Goal: Task Accomplishment & Management: Manage account settings

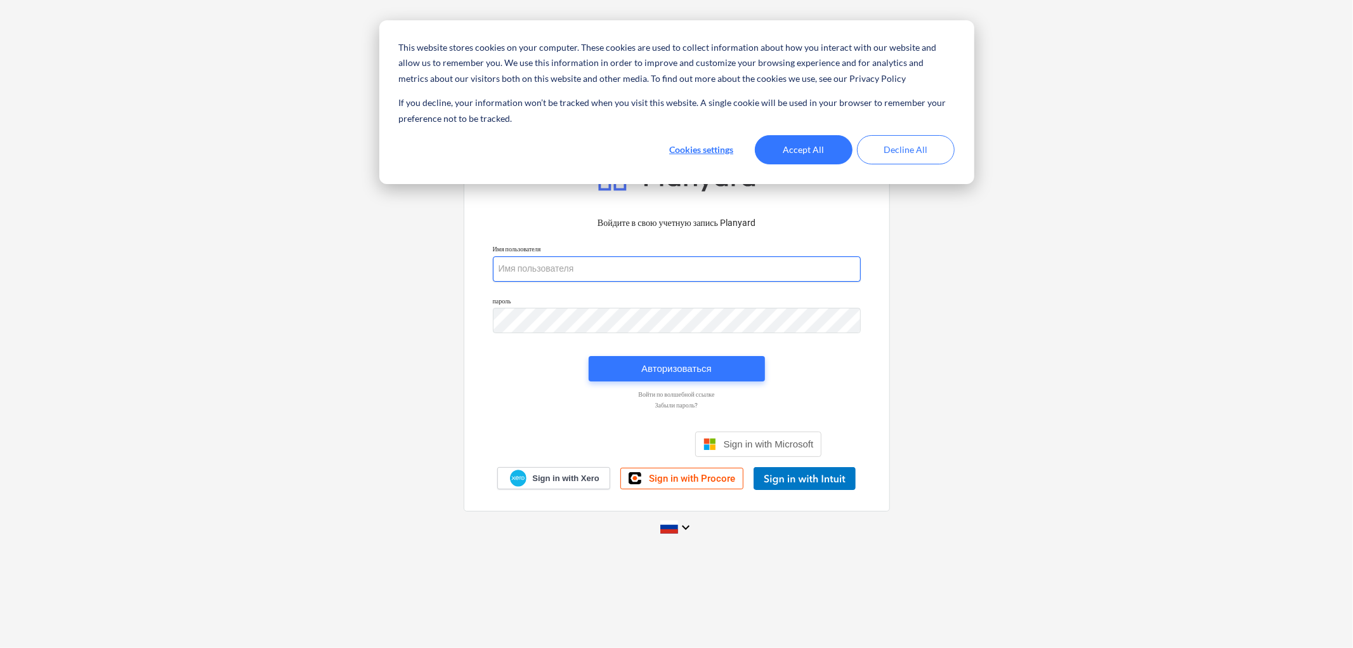
type input "[PERSON_NAME][EMAIL_ADDRESS][DOMAIN_NAME]"
click at [525, 138] on button "Accept All" at bounding box center [804, 149] width 98 height 29
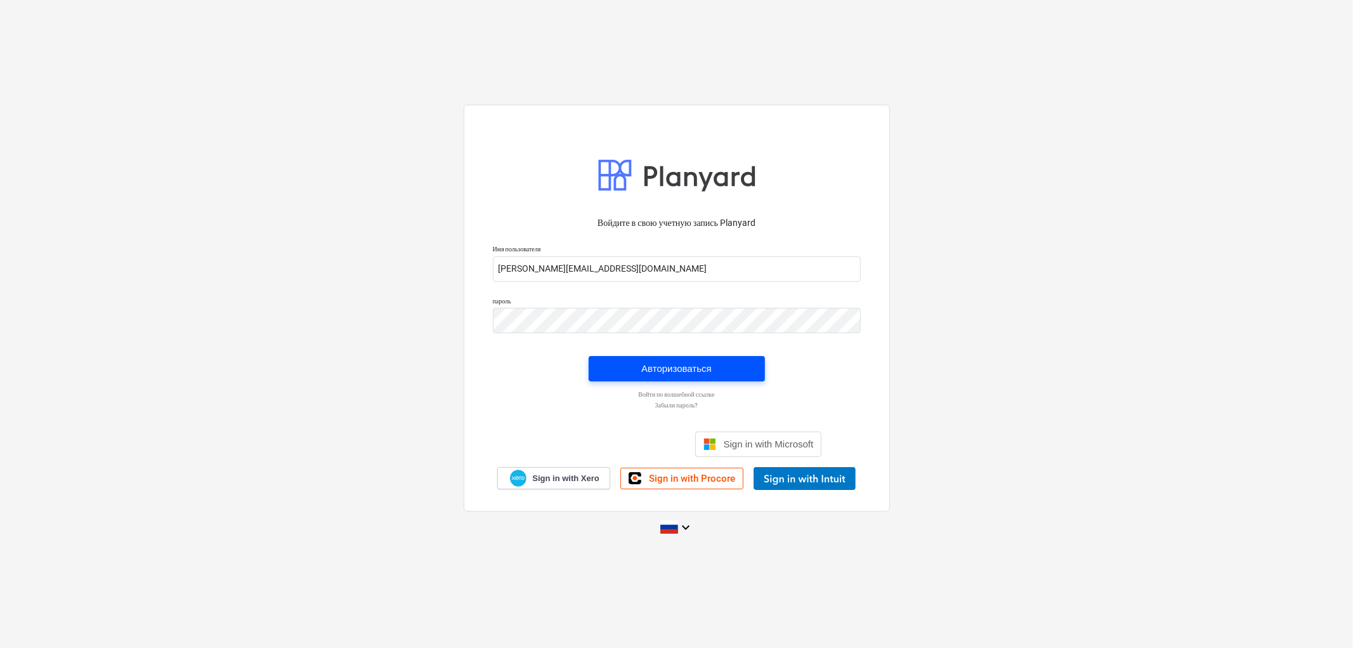
click at [525, 361] on div "Авторизоваться" at bounding box center [676, 368] width 70 height 16
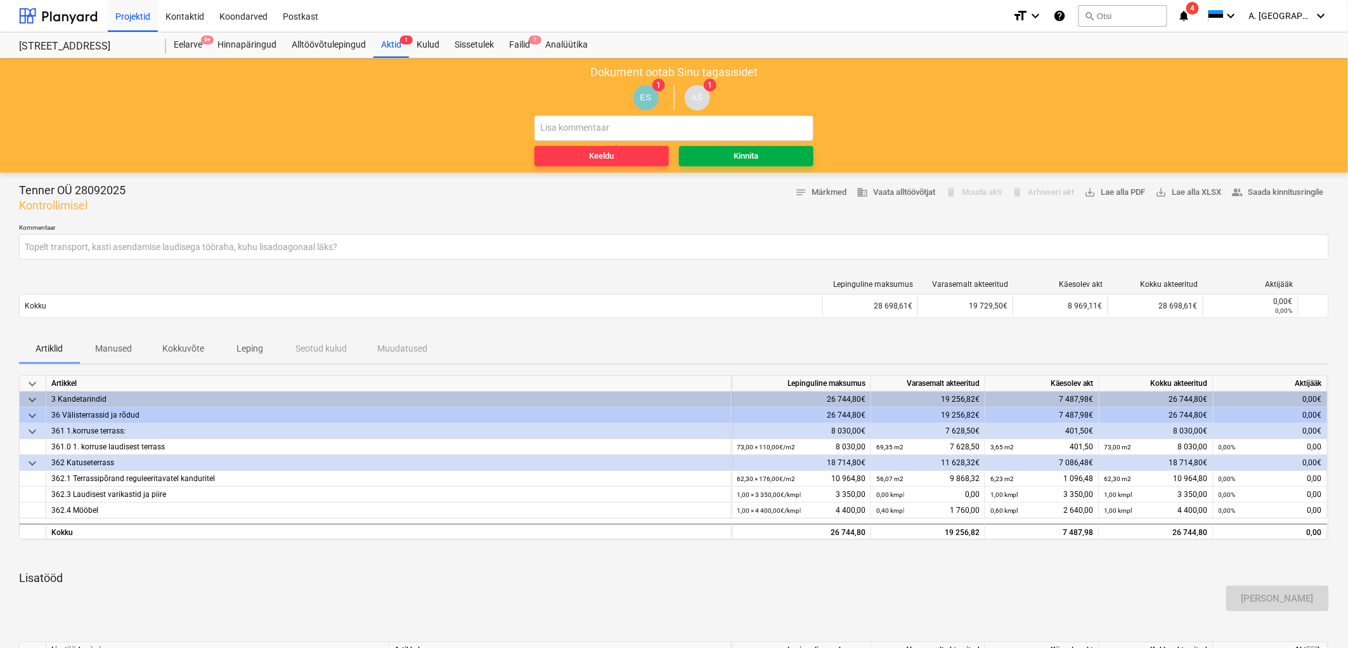
click at [525, 155] on div "Kinnita" at bounding box center [747, 156] width 25 height 15
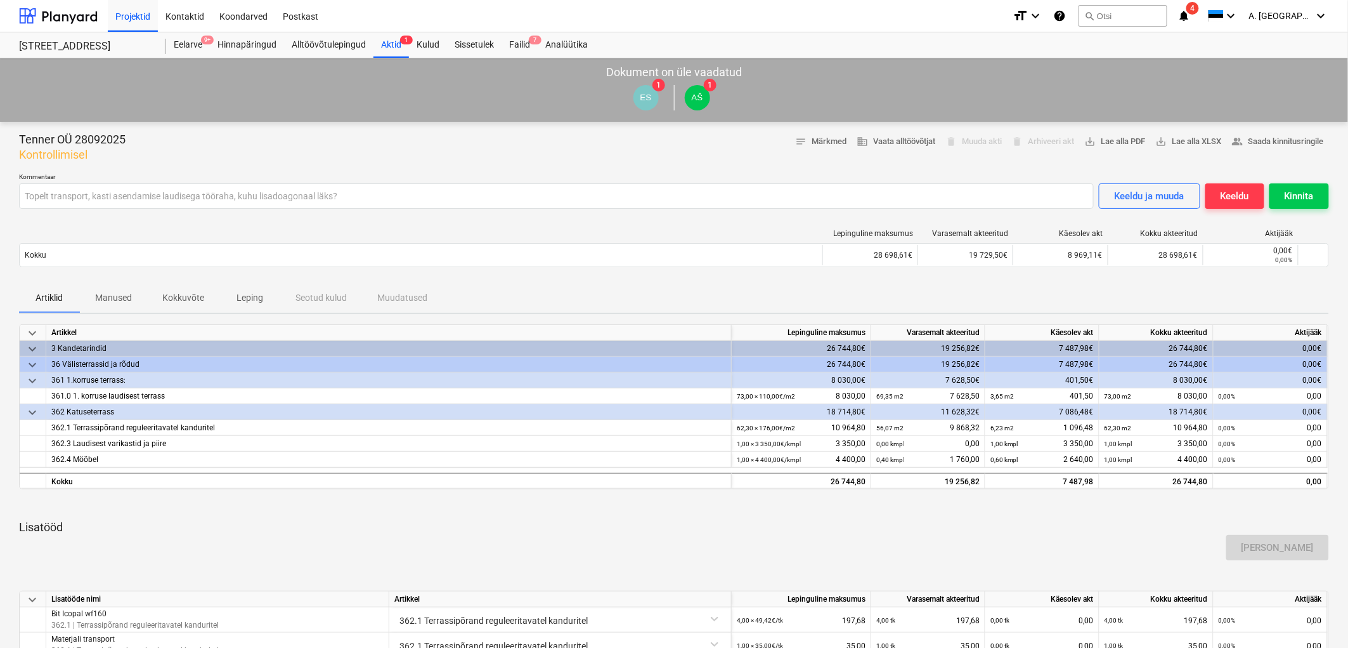
click at [525, 361] on div "keyboard_arrow_down Artikkel Lepinguline maksumus Varasemalt akteeritud Käesole…" at bounding box center [674, 557] width 1310 height 466
click at [186, 10] on div "Kontaktid" at bounding box center [185, 15] width 54 height 32
click at [122, 17] on div "Projektid" at bounding box center [133, 15] width 50 height 32
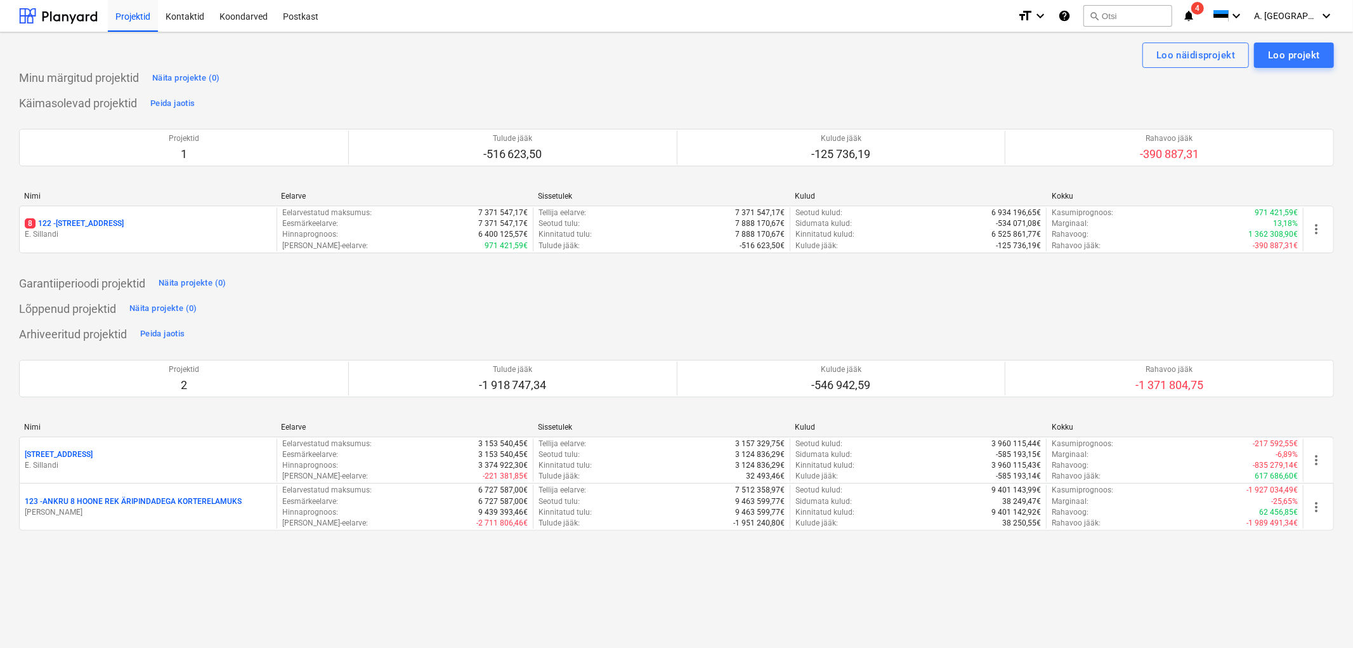
click at [166, 361] on div "Loo näidisprojekt Loo projekt Minu märgitud projektid Näita projekte (0) Käimas…" at bounding box center [676, 339] width 1353 height 615
